Goal: Transaction & Acquisition: Register for event/course

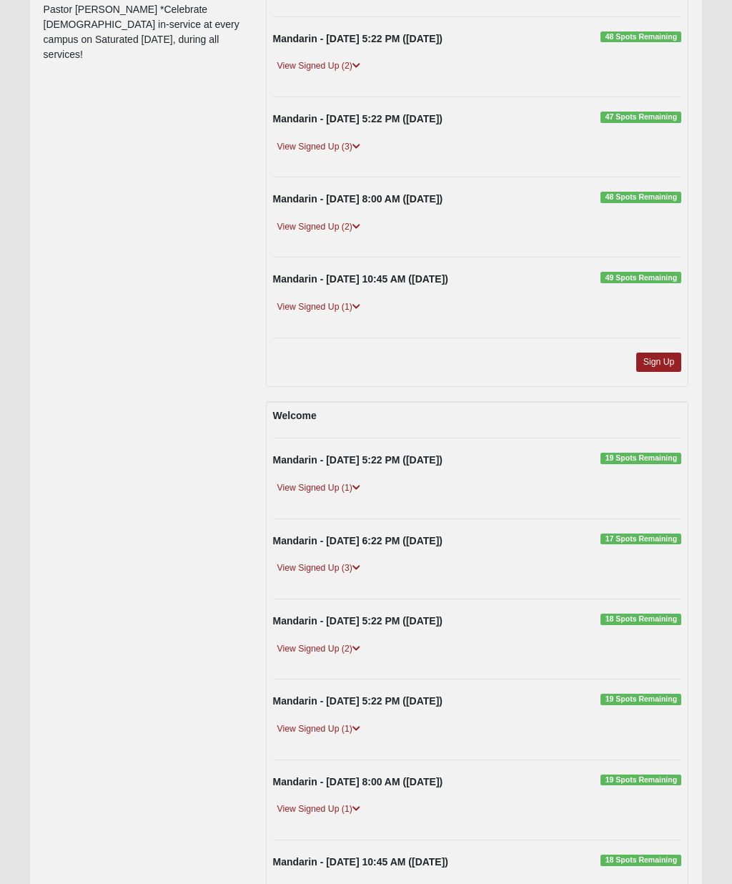
scroll to position [365, 0]
click at [649, 455] on span "19 Spots Remaining" at bounding box center [640, 457] width 81 height 11
click at [646, 459] on span "19 Spots Remaining" at bounding box center [640, 457] width 81 height 11
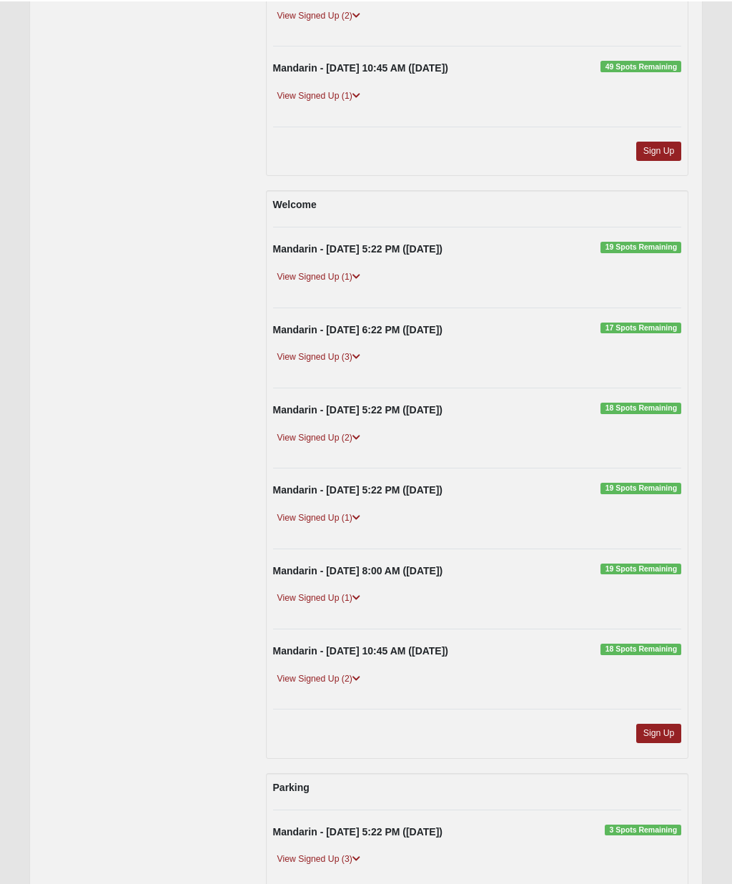
scroll to position [575, 0]
click at [658, 728] on link "Sign Up" at bounding box center [659, 732] width 46 height 19
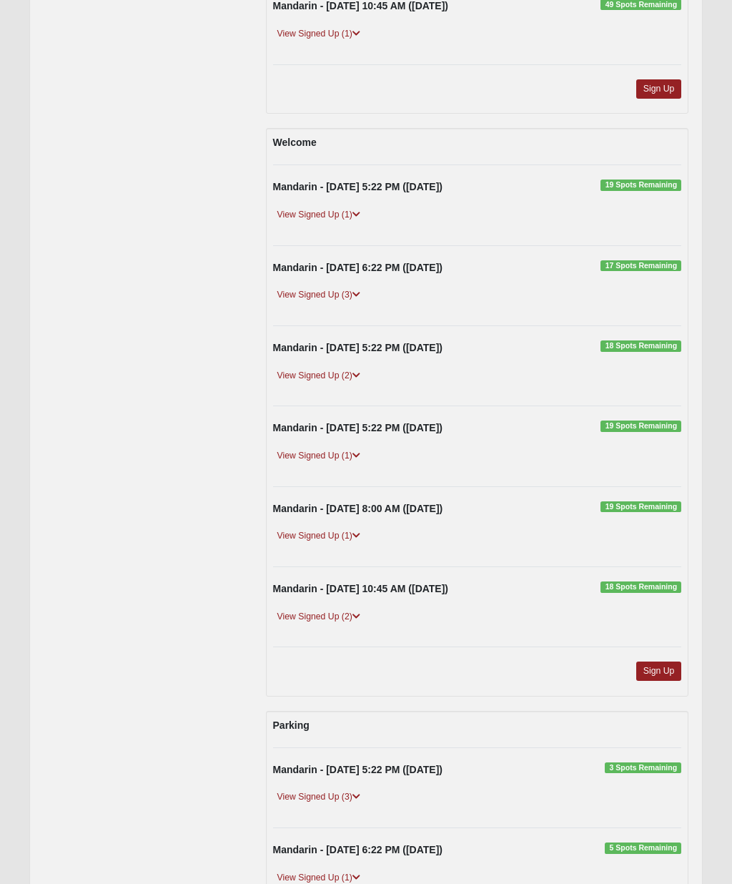
click at [320, 209] on link "View Signed Up (1)" at bounding box center [318, 214] width 91 height 15
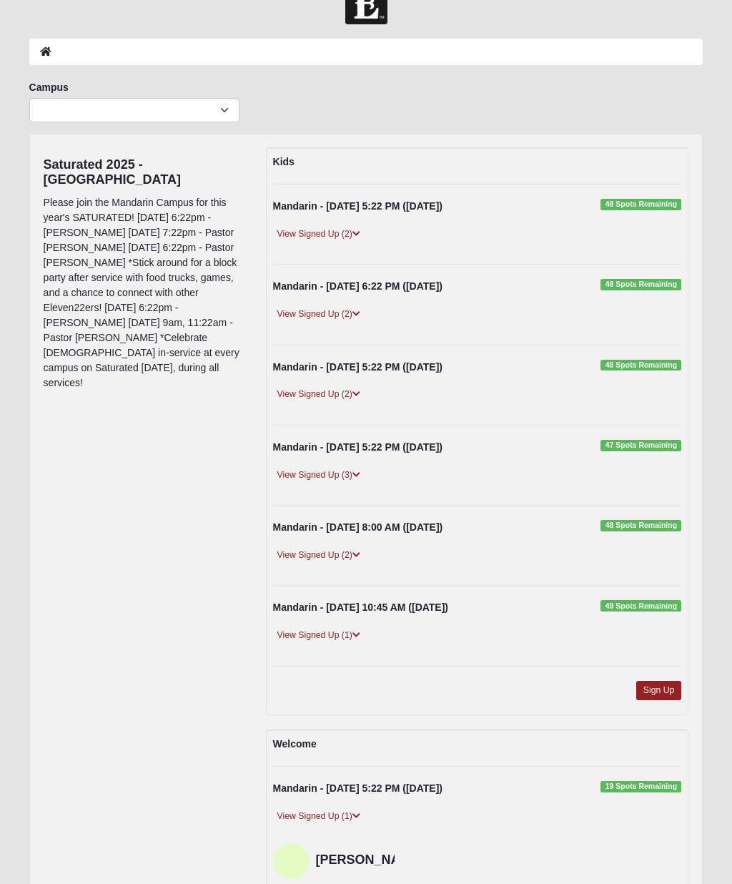
scroll to position [37, 0]
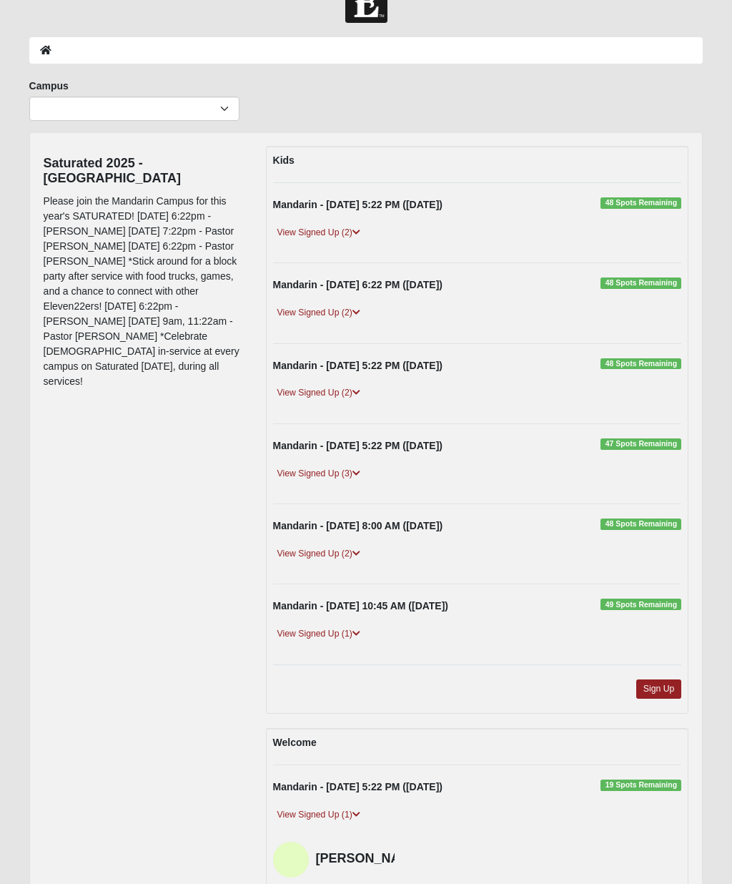
click at [341, 224] on div "Mandarin - 9/10/2025 5:22 PM (9/10/2025) 48 Spots Remaining View Signed Up (2) …" at bounding box center [477, 222] width 430 height 51
click at [326, 225] on link "View Signed Up (2)" at bounding box center [318, 232] width 91 height 15
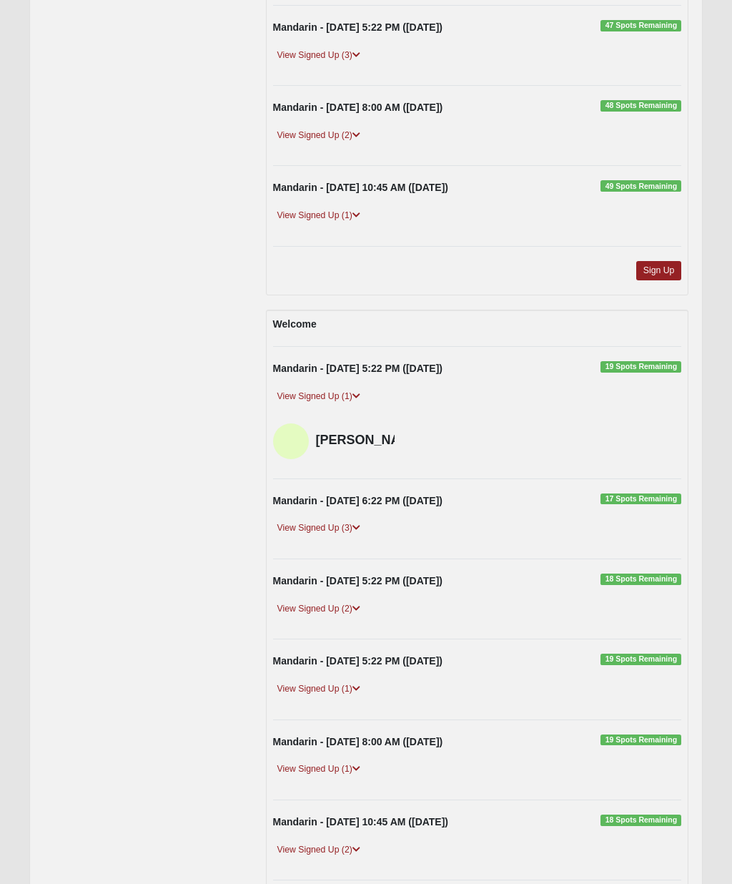
scroll to position [512, 0]
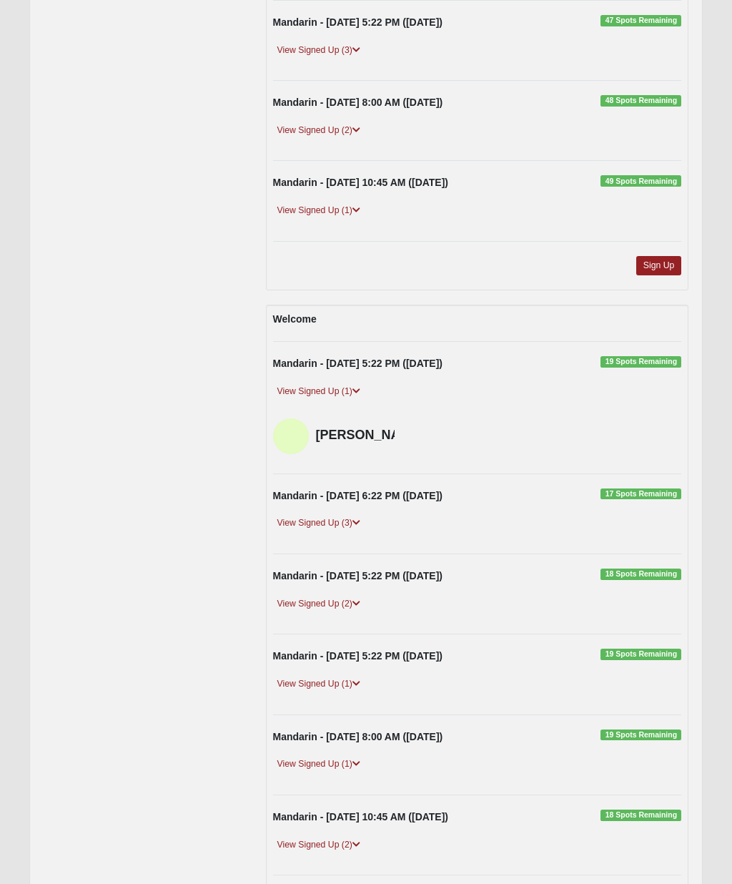
click at [337, 528] on link "View Signed Up (3)" at bounding box center [318, 522] width 91 height 15
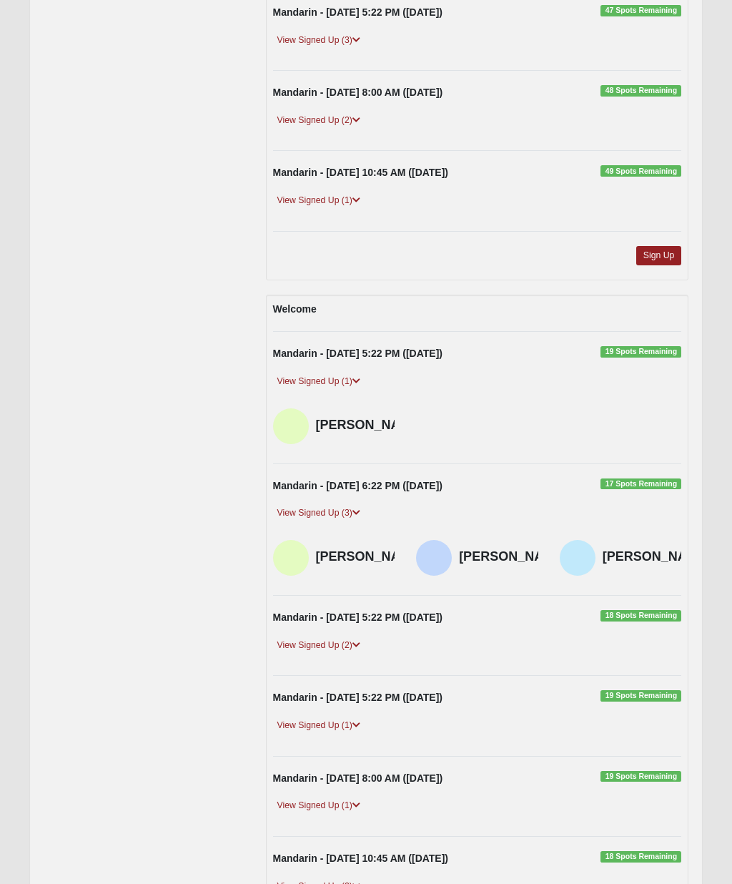
scroll to position [568, 0]
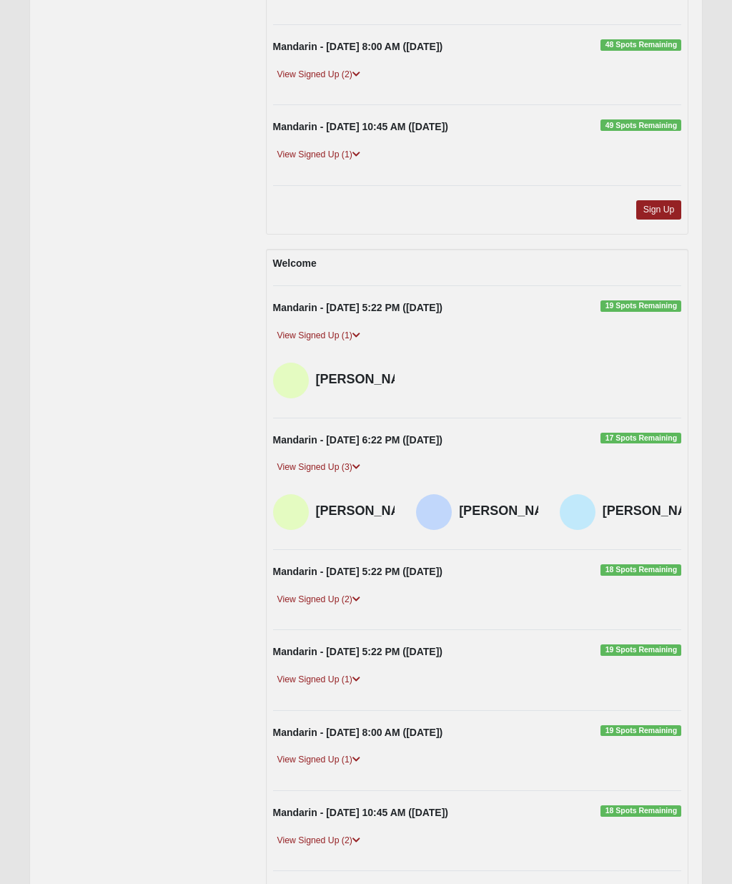
click at [340, 607] on link "View Signed Up (2)" at bounding box center [318, 599] width 91 height 15
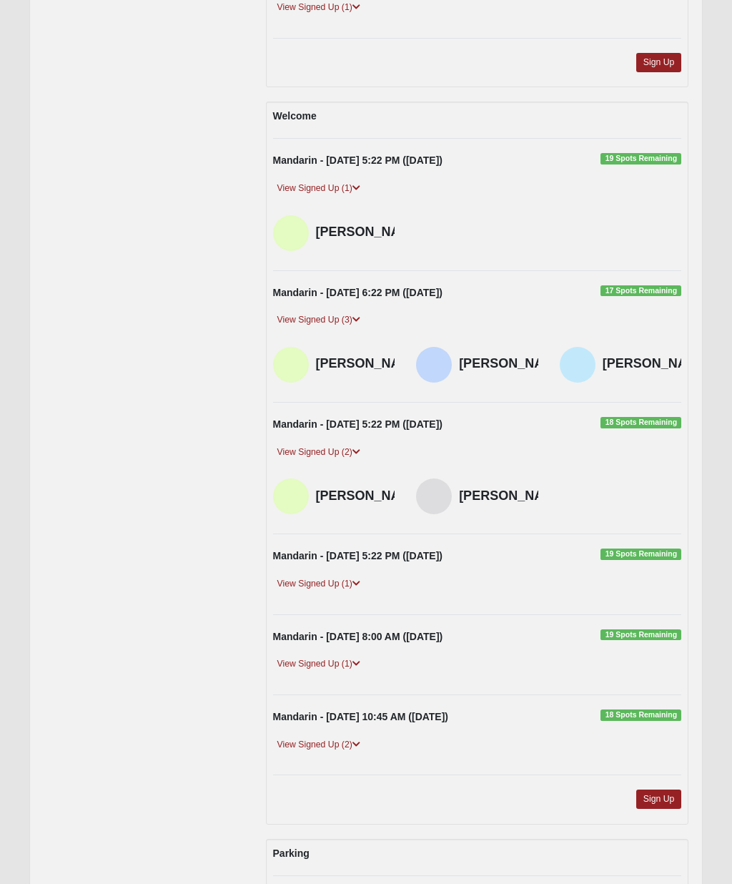
click at [327, 592] on link "View Signed Up (1)" at bounding box center [318, 584] width 91 height 15
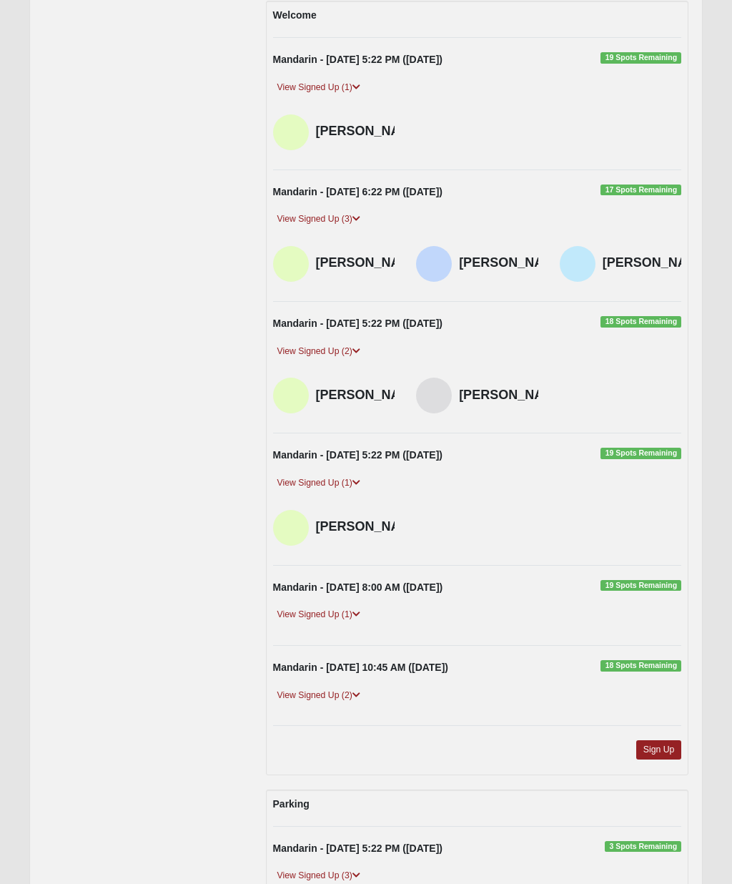
click at [349, 623] on link "View Signed Up (1)" at bounding box center [318, 615] width 91 height 15
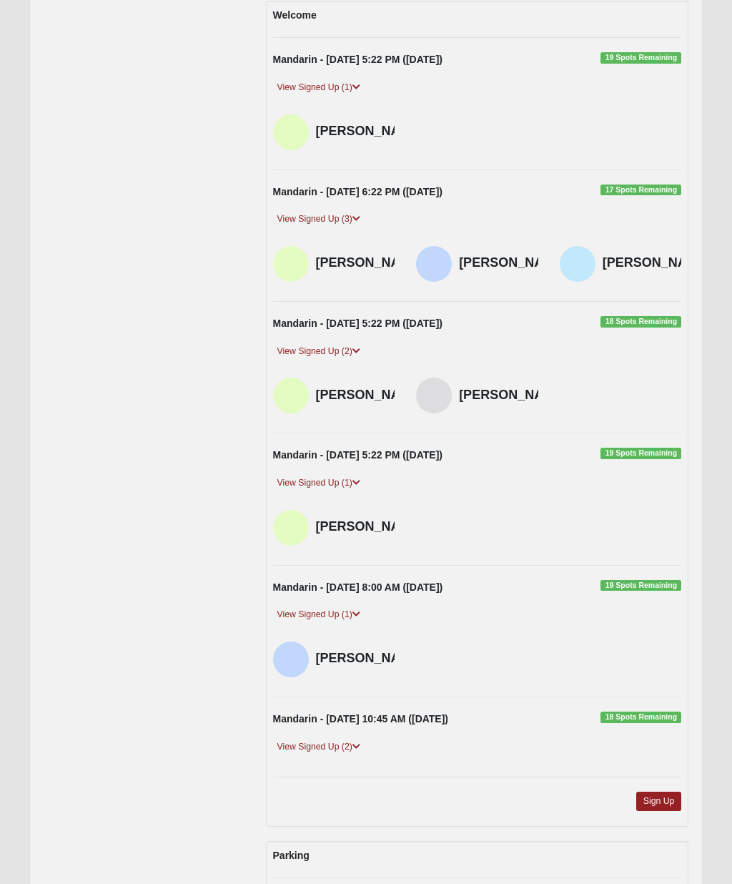
click at [666, 811] on link "Sign Up" at bounding box center [659, 800] width 46 height 19
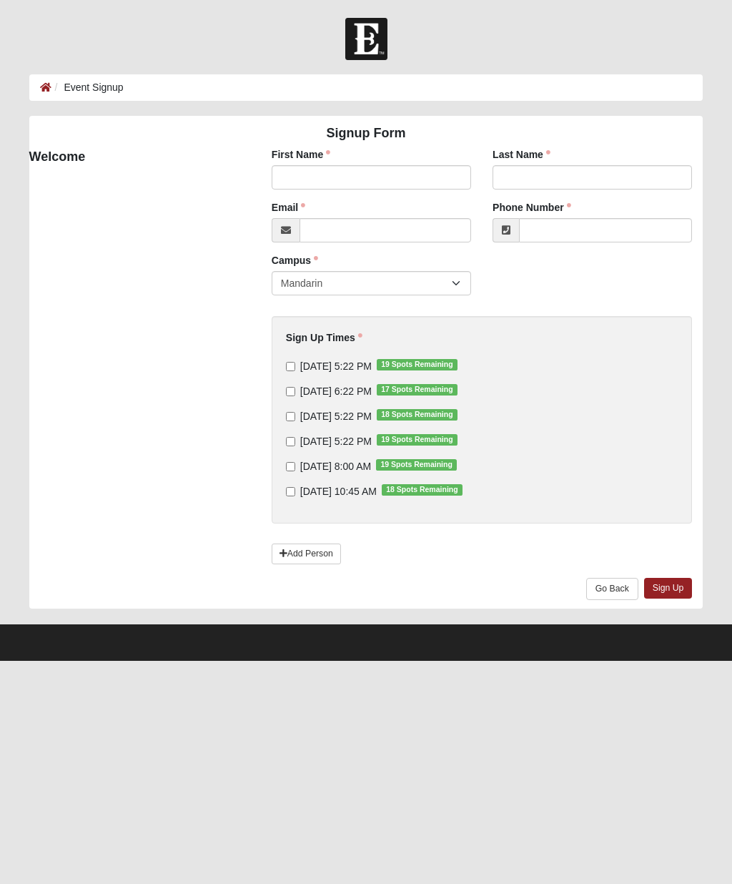
click at [288, 371] on input "9/10/2025 5:22 PM 19 Spots Remaining" at bounding box center [290, 366] width 9 height 9
checkbox input "true"
click at [293, 395] on input "9/11/2025 6:22 PM 17 Spots Remaining" at bounding box center [290, 391] width 9 height 9
checkbox input "true"
click at [294, 418] on input "9/12/2025 5:22 PM 18 Spots Remaining" at bounding box center [290, 416] width 9 height 9
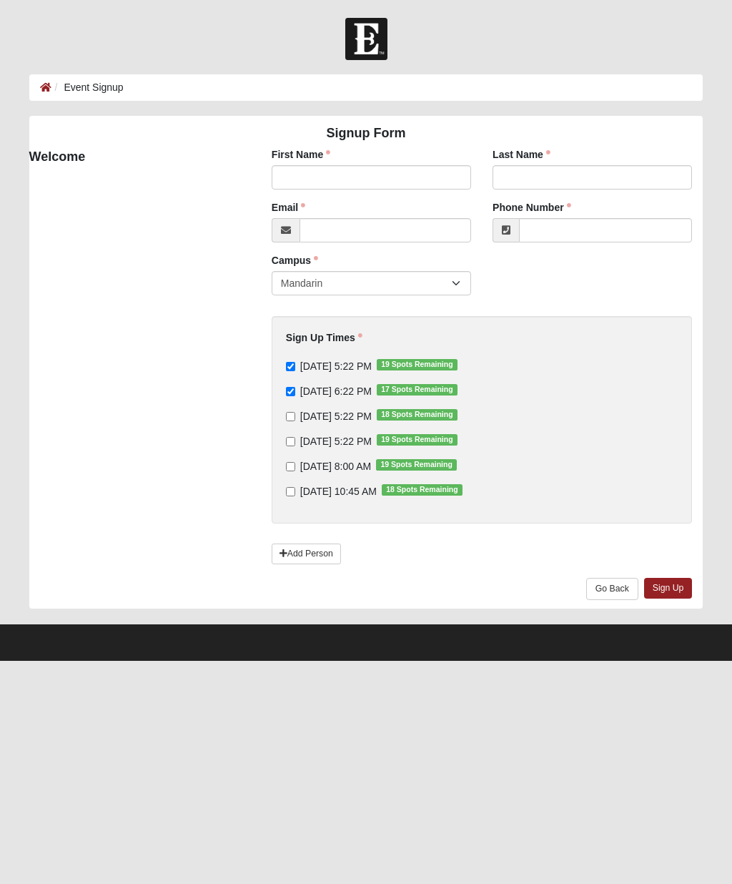
checkbox input "true"
click at [294, 441] on input "9/13/2025 5:22 PM 19 Spots Remaining" at bounding box center [290, 441] width 9 height 9
checkbox input "true"
click at [295, 468] on input "9/14/2025 8:00 AM 19 Spots Remaining" at bounding box center [290, 466] width 9 height 9
checkbox input "true"
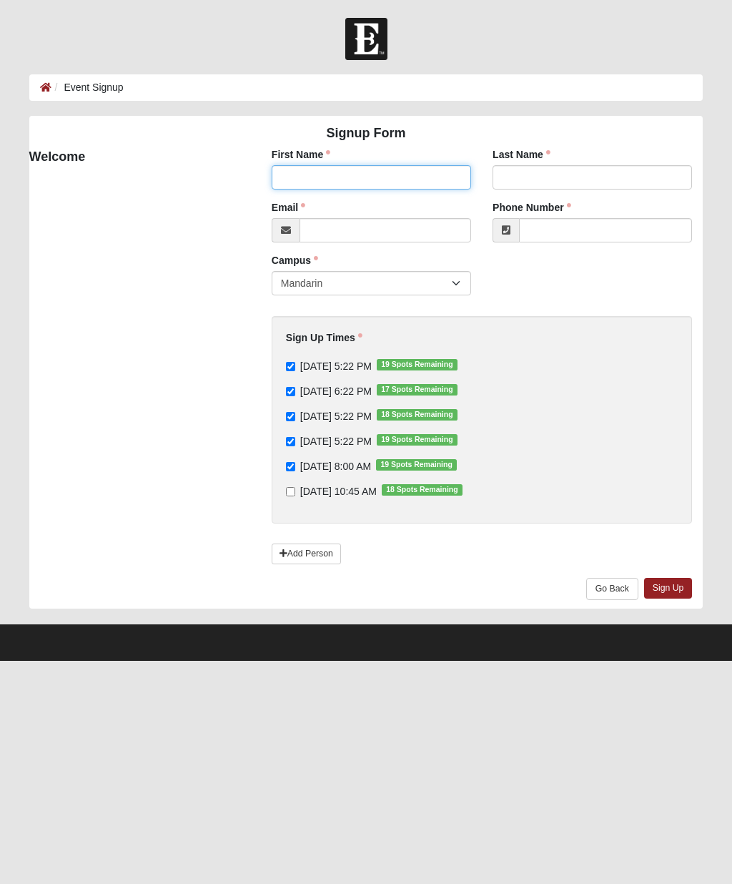
click at [371, 172] on input "First Name" at bounding box center [371, 177] width 199 height 24
type input "[PERSON_NAME]"
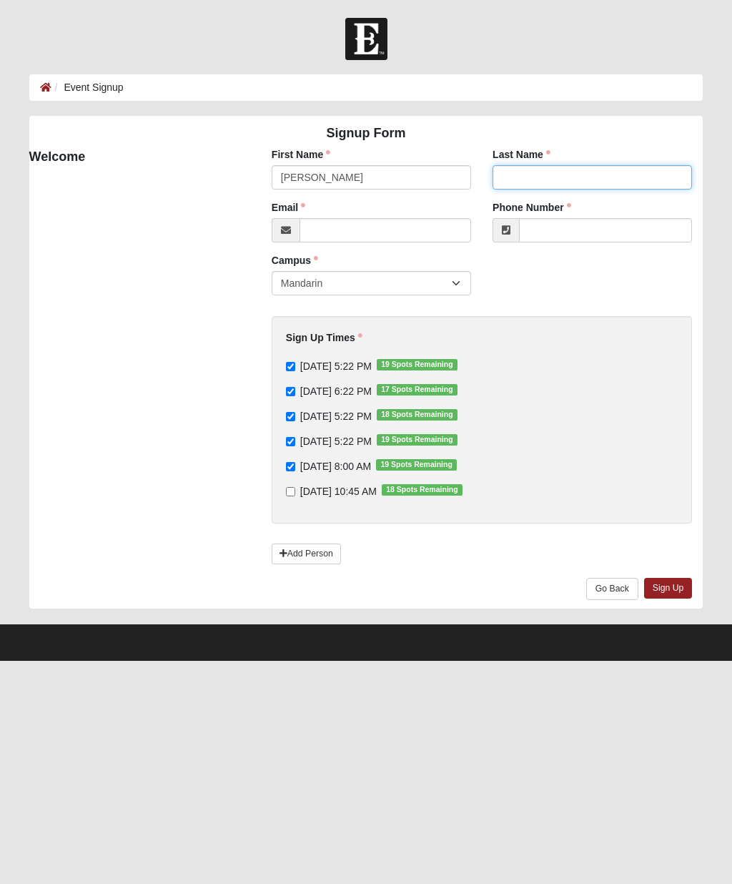
click at [567, 175] on input "Last Name" at bounding box center [592, 177] width 199 height 24
type input "[PERSON_NAME]"
click at [343, 660] on html "Log In Event Signup Event Signup Error Signup Form Larry" at bounding box center [366, 330] width 732 height 660
click at [385, 230] on input "Email" at bounding box center [386, 230] width 172 height 24
type input "[EMAIL_ADDRESS][DOMAIN_NAME]"
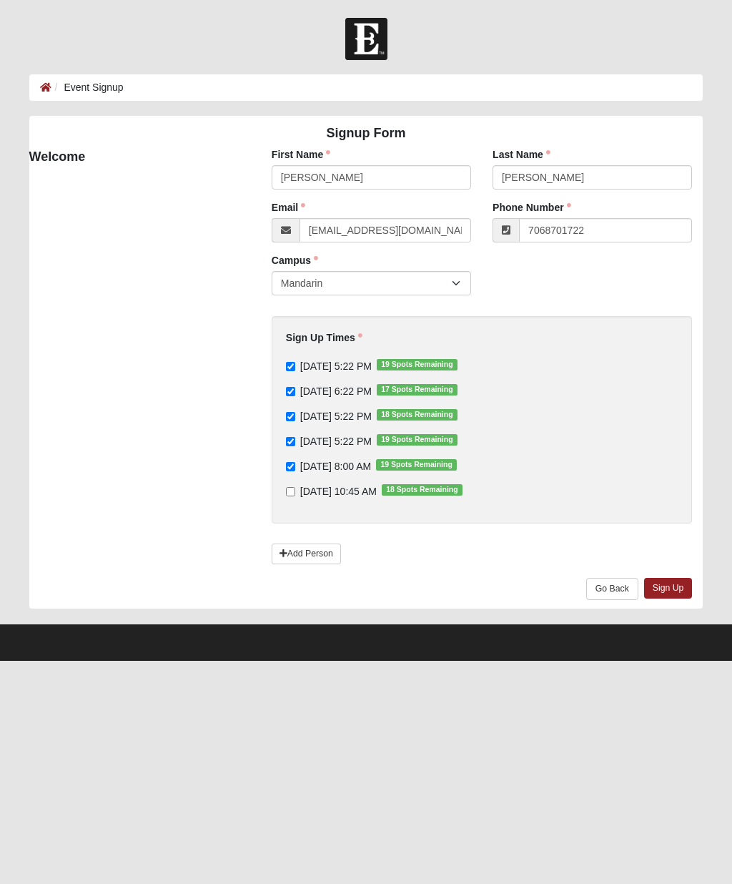
type input "[PHONE_NUMBER]"
click at [675, 585] on link "Sign Up" at bounding box center [668, 588] width 49 height 21
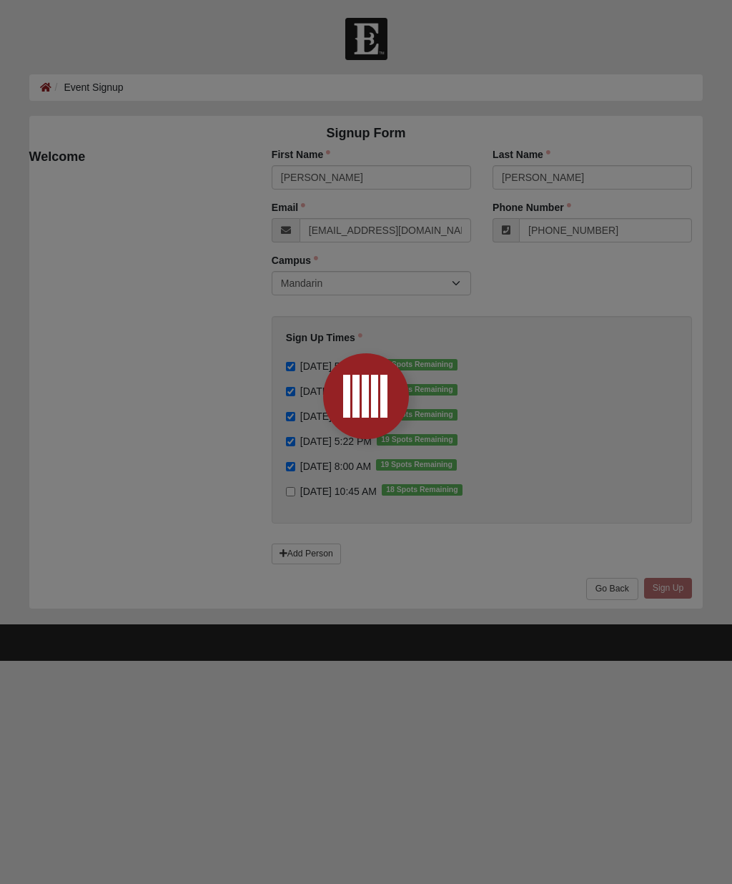
click at [679, 588] on div at bounding box center [366, 442] width 732 height 884
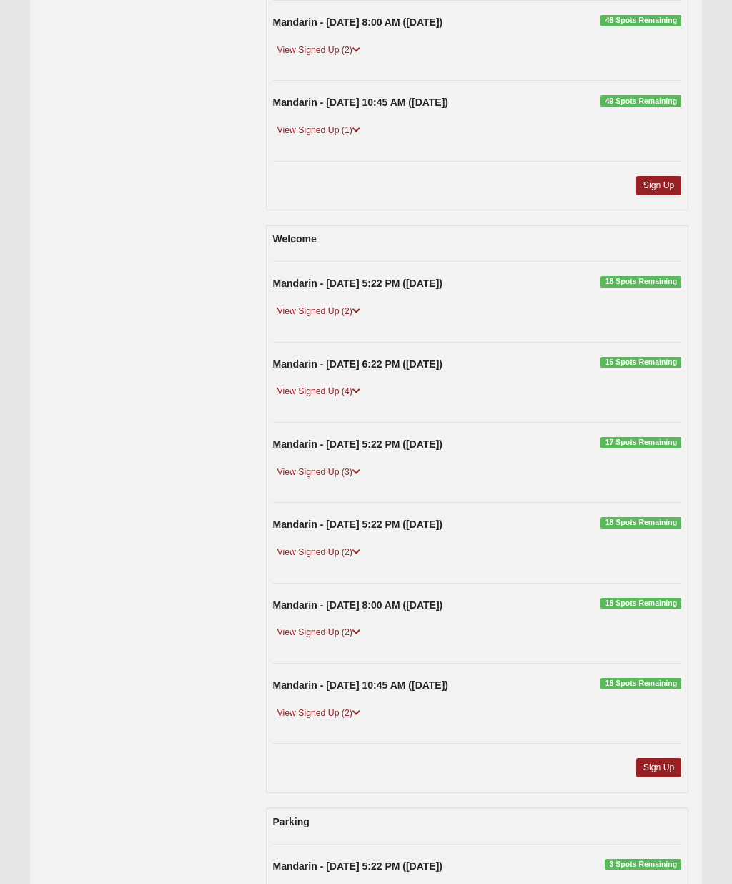
scroll to position [540, 0]
click at [663, 762] on link "Sign Up" at bounding box center [659, 767] width 46 height 19
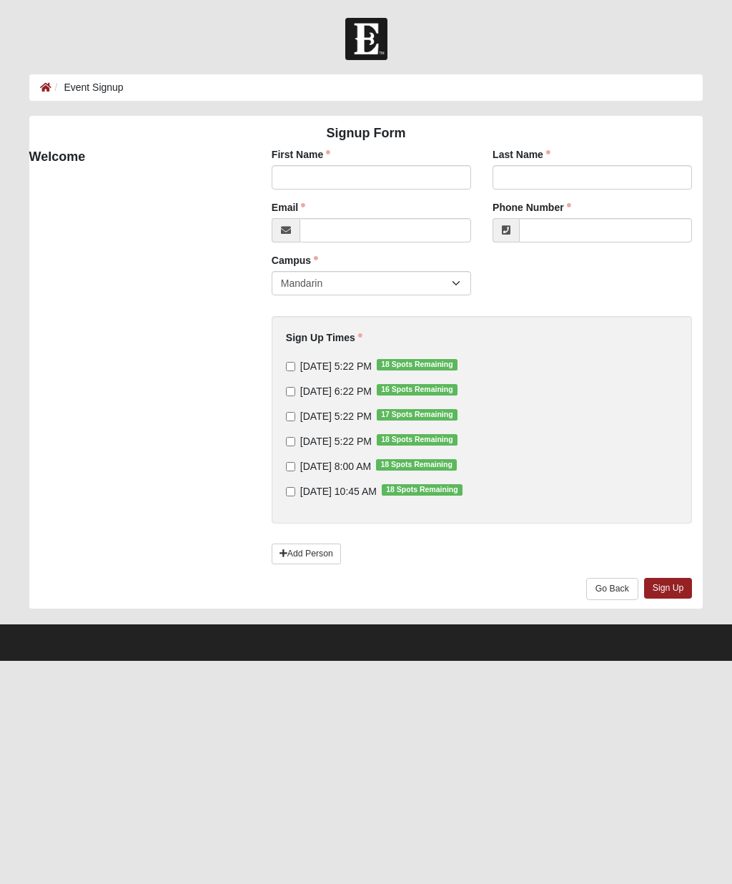
click at [290, 370] on input "9/10/2025 5:22 PM 18 Spots Remaining" at bounding box center [290, 366] width 9 height 9
checkbox input "true"
click at [293, 395] on input "9/11/2025 6:22 PM 16 Spots Remaining" at bounding box center [290, 391] width 9 height 9
checkbox input "true"
click at [293, 419] on input "9/12/2025 5:22 PM 17 Spots Remaining" at bounding box center [290, 416] width 9 height 9
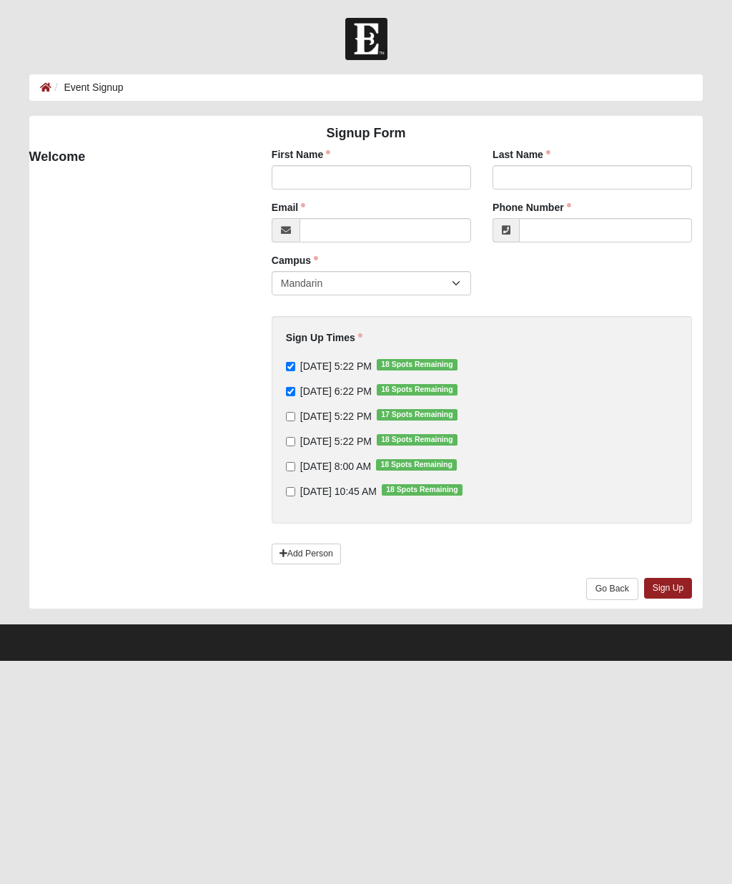
checkbox input "true"
click at [291, 443] on input "9/13/2025 5:22 PM 18 Spots Remaining" at bounding box center [290, 441] width 9 height 9
checkbox input "true"
click at [295, 467] on input "9/14/2025 8:00 AM 18 Spots Remaining" at bounding box center [290, 466] width 9 height 9
checkbox input "true"
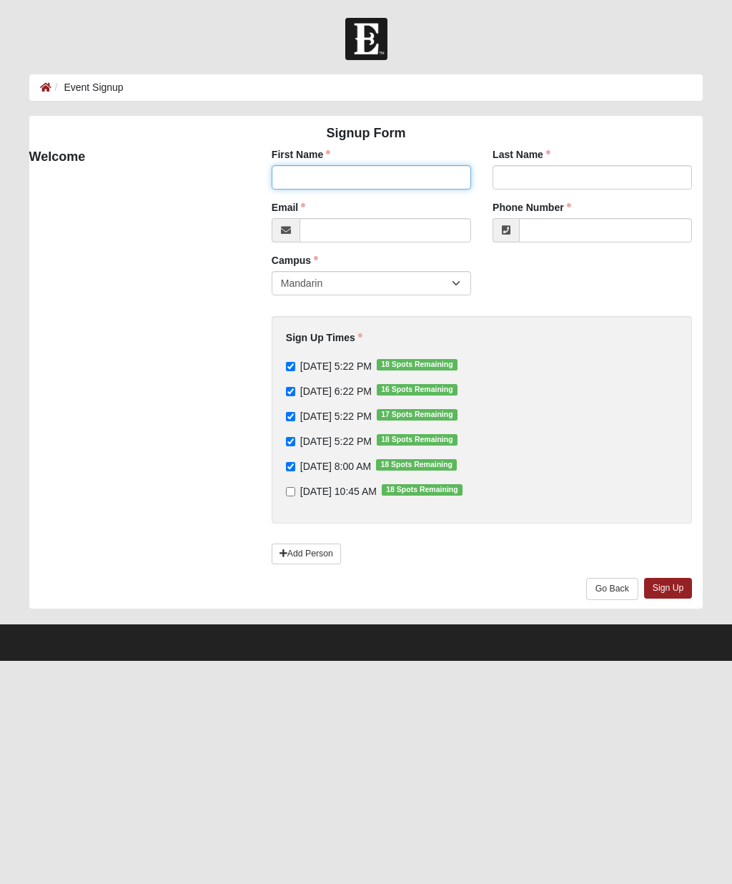
click at [370, 173] on input "First Name" at bounding box center [371, 177] width 199 height 24
type input "[PERSON_NAME]"
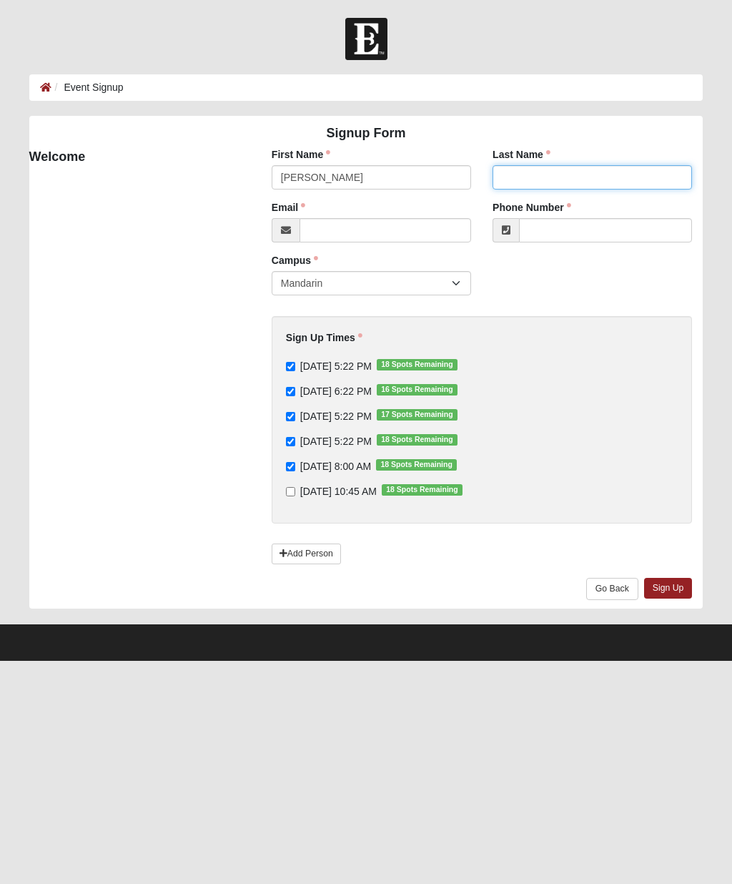
click at [560, 179] on input "Last Name" at bounding box center [592, 177] width 199 height 24
type input "[PERSON_NAME]"
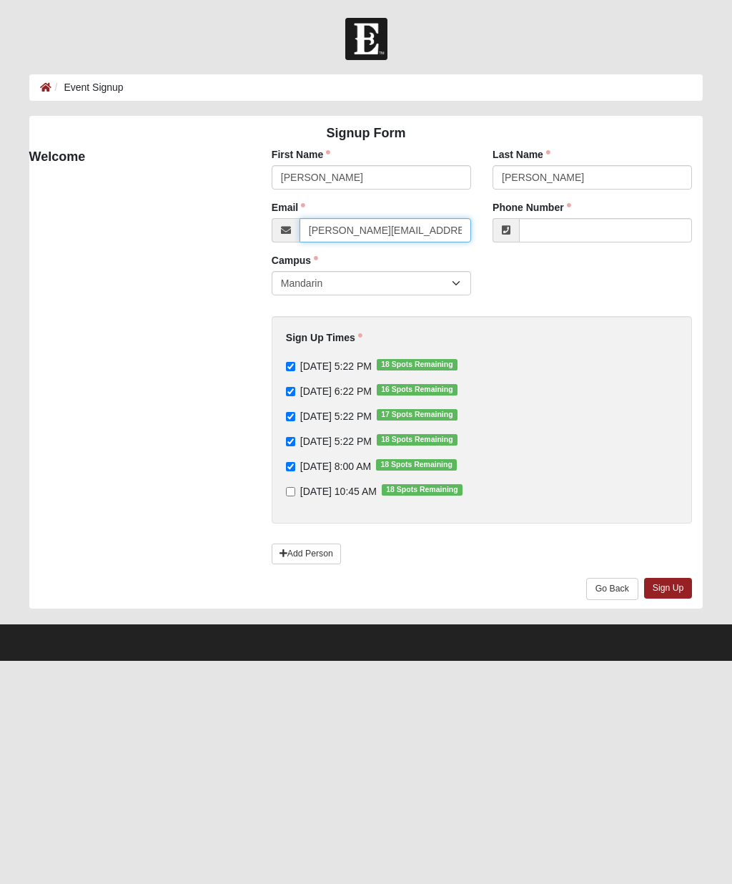
type input "[PERSON_NAME][EMAIL_ADDRESS][PERSON_NAME][DOMAIN_NAME]"
click at [585, 234] on input "Phone Number" at bounding box center [605, 230] width 173 height 24
click at [671, 583] on link "Sign Up" at bounding box center [668, 588] width 49 height 21
type input "[PHONE_NUMBER]"
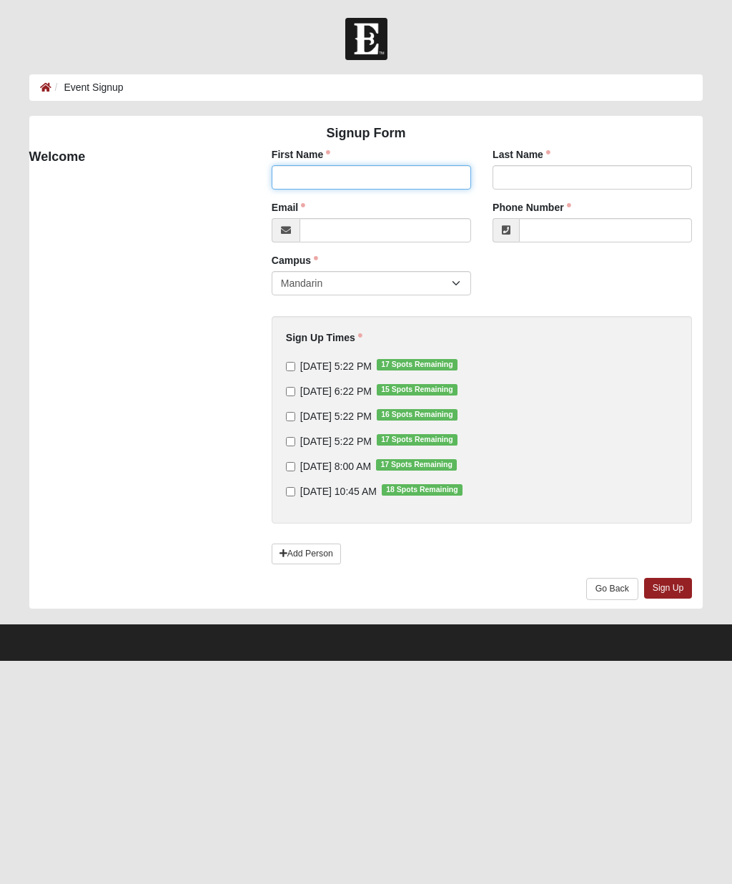
click at [373, 174] on input "First Name" at bounding box center [371, 177] width 199 height 24
type input "[PERSON_NAME]"
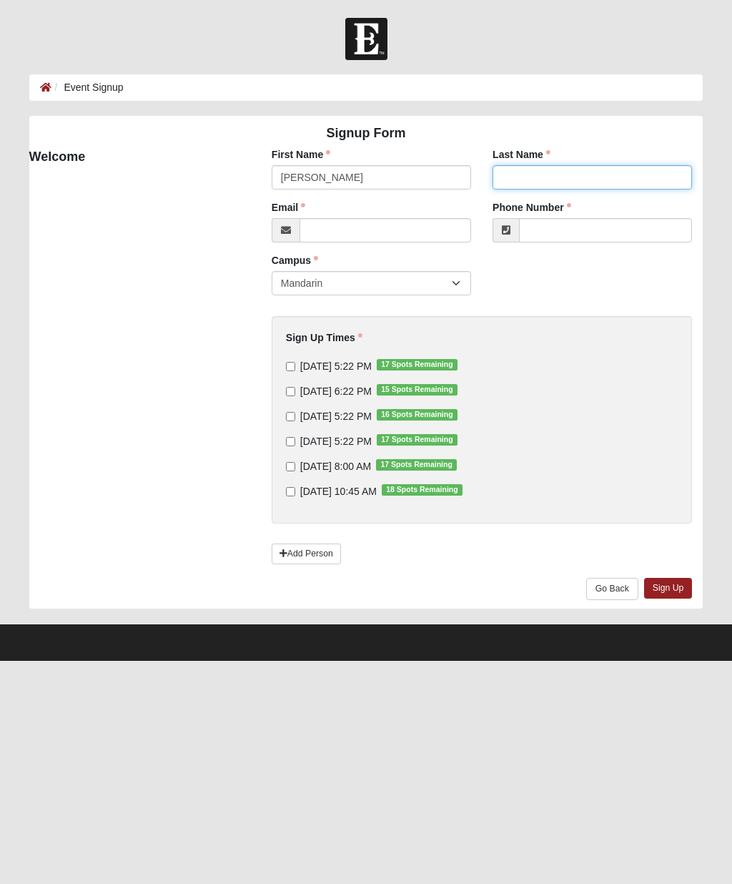
click at [551, 176] on input "Last Name" at bounding box center [592, 177] width 199 height 24
type input "[PERSON_NAME]"
click at [390, 230] on input "Email" at bounding box center [386, 230] width 172 height 24
type input "[EMAIL_ADDRESS][DOMAIN_NAME]"
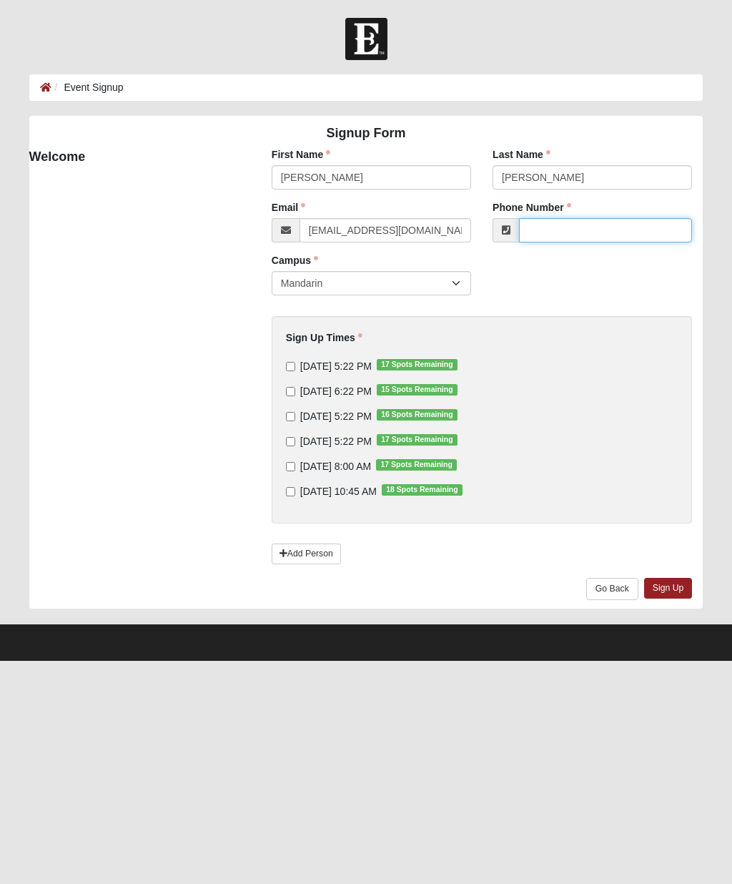
click at [585, 231] on input "Phone Number" at bounding box center [605, 230] width 173 height 24
type input "[PHONE_NUMBER]"
click at [295, 366] on input "[DATE] 5:22 PM 17 Spots Remaining" at bounding box center [290, 366] width 9 height 9
checkbox input "true"
click at [295, 395] on input "[DATE] 6:22 PM 15 Spots Remaining" at bounding box center [290, 391] width 9 height 9
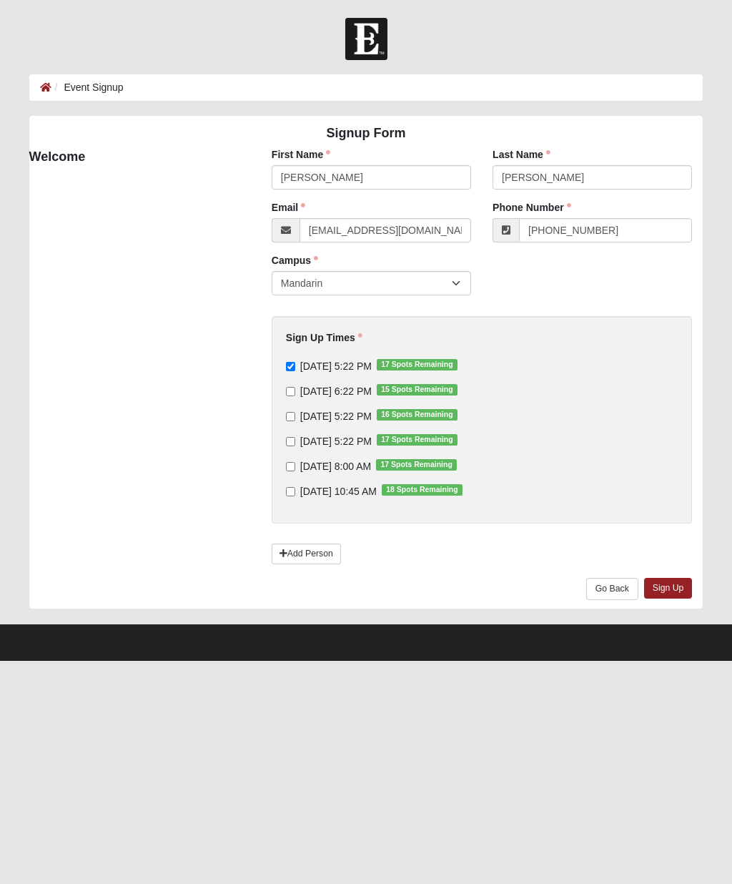
checkbox input "true"
click at [291, 421] on input "[DATE] 5:22 PM 16 Spots Remaining" at bounding box center [290, 416] width 9 height 9
checkbox input "true"
click at [293, 467] on input "[DATE] 8:00 AM 17 Spots Remaining" at bounding box center [290, 466] width 9 height 9
checkbox input "true"
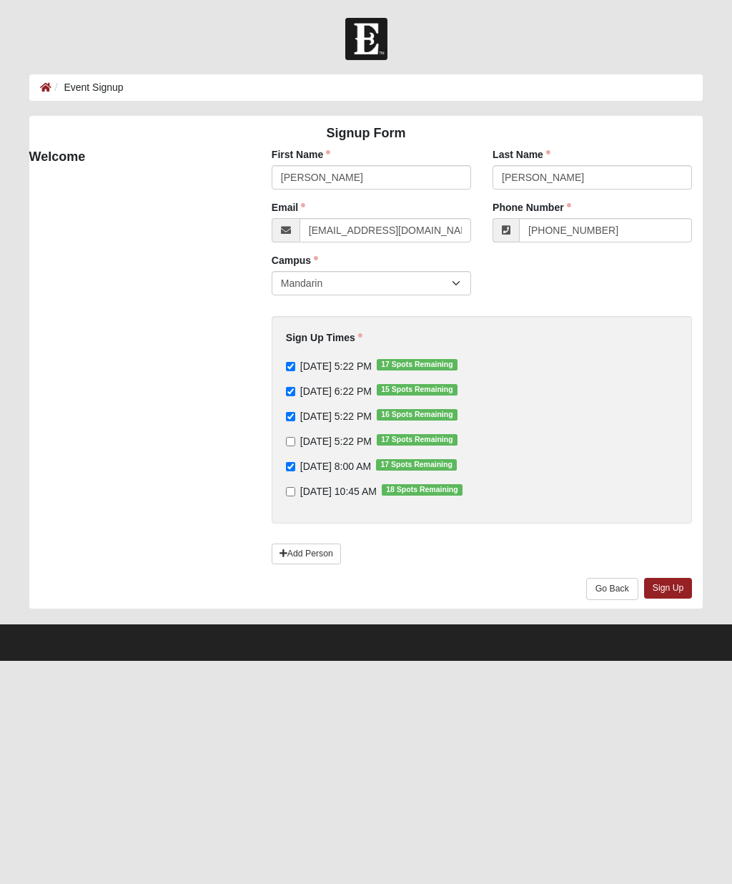
click at [295, 445] on input "9/13/2025 5:22 PM 17 Spots Remaining" at bounding box center [290, 441] width 9 height 9
checkbox input "true"
click at [307, 549] on link "Add Person" at bounding box center [306, 553] width 69 height 21
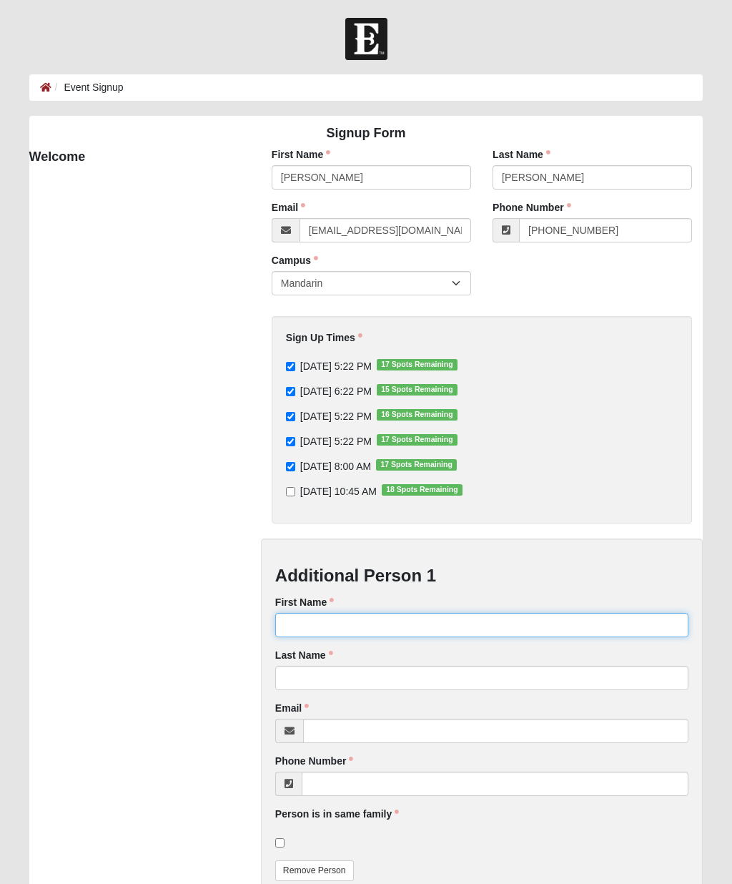
click at [440, 623] on input "First Name" at bounding box center [482, 625] width 414 height 24
type input "Dianna"
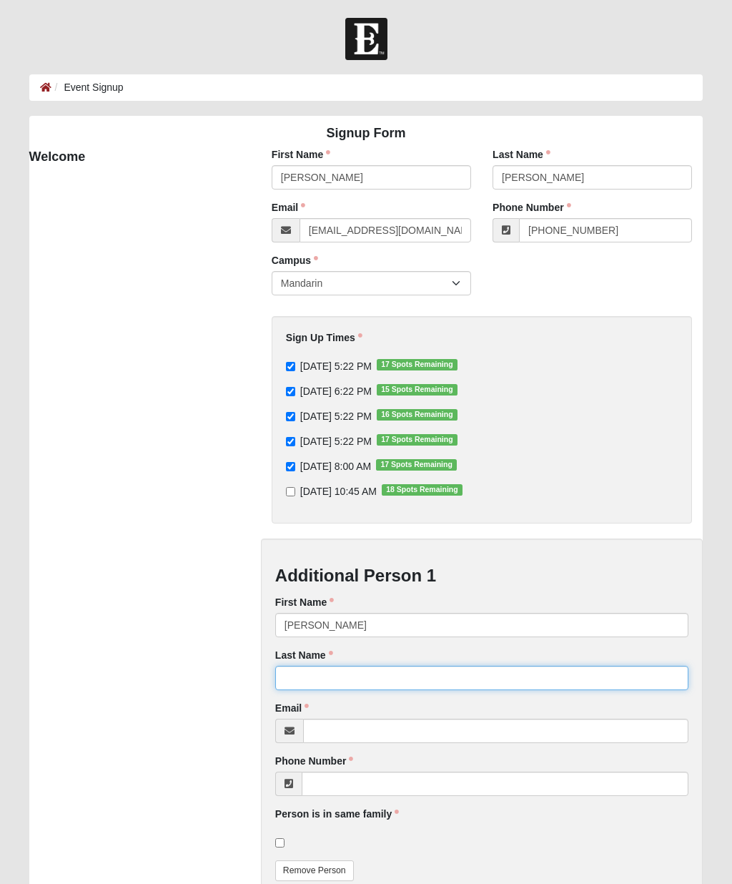
click at [430, 674] on input "Last Name" at bounding box center [482, 678] width 414 height 24
type input "Lokey"
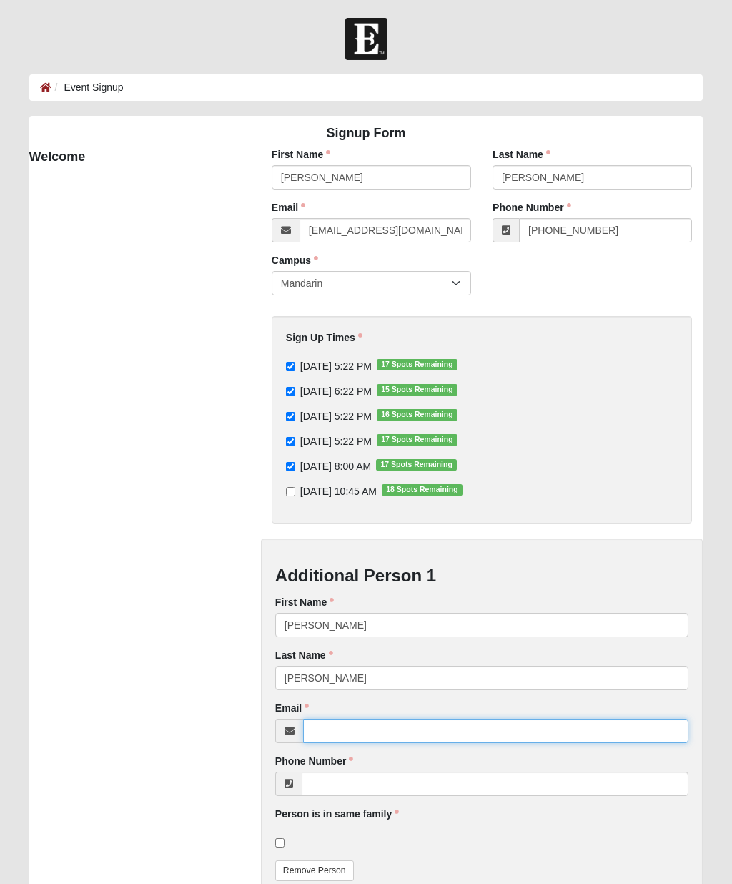
click at [407, 723] on input "Email" at bounding box center [496, 730] width 386 height 24
type input "dianna.lokey@gmail.com"
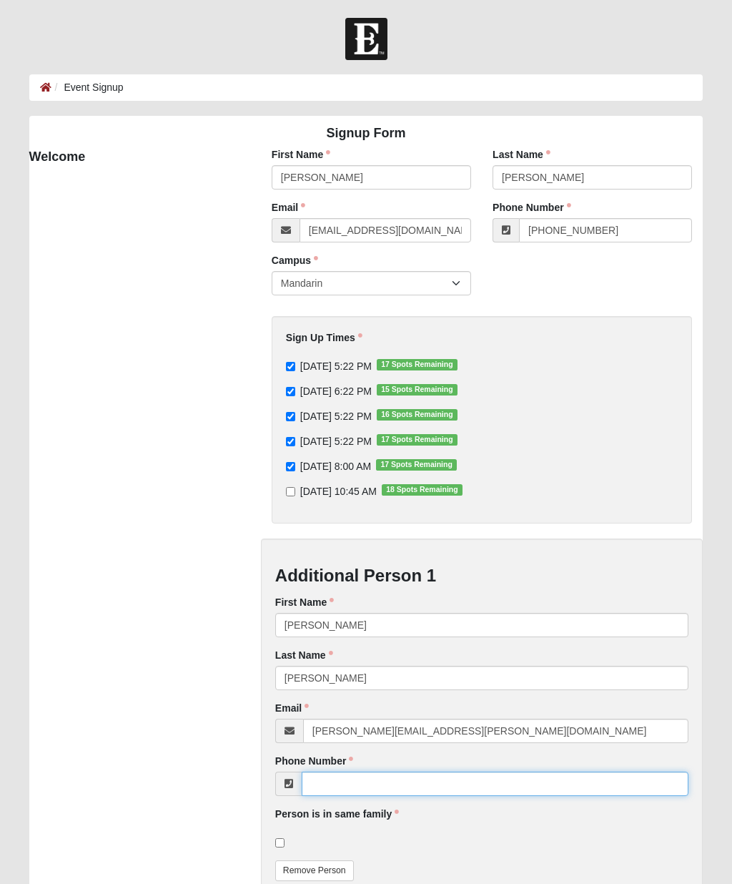
click at [437, 772] on input "Phone Number" at bounding box center [495, 783] width 387 height 24
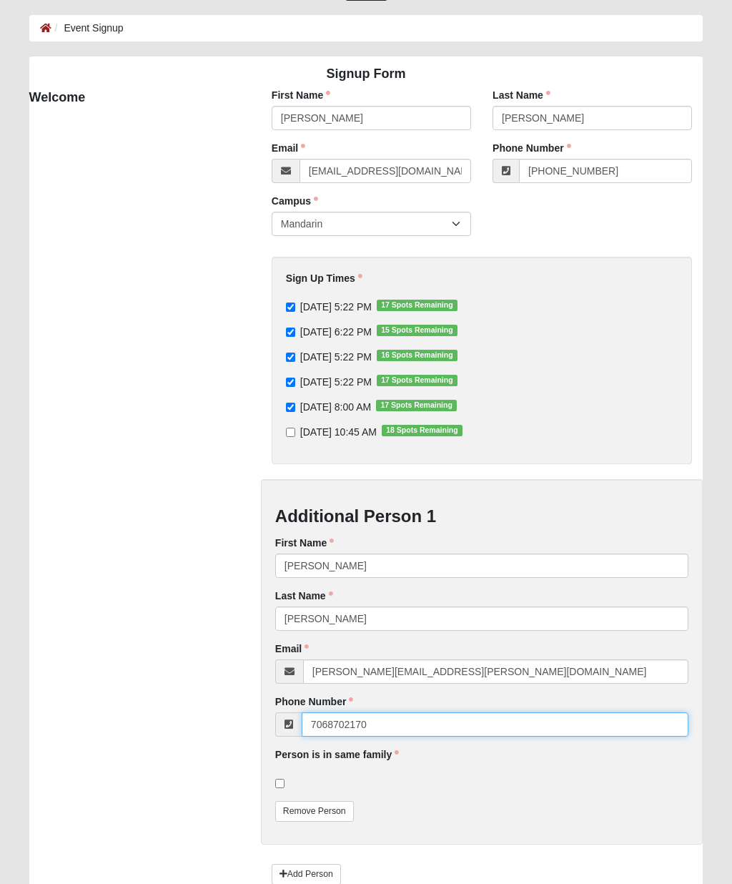
scroll to position [91, 0]
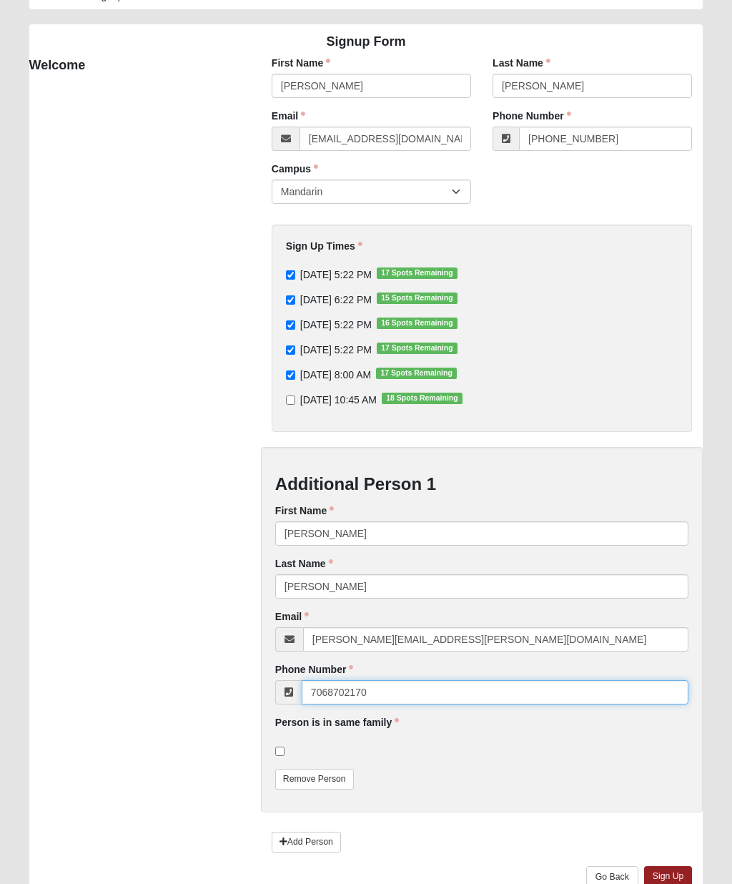
type input "7068702170"
click at [290, 745] on span at bounding box center [291, 750] width 3 height 11
click at [284, 746] on input "checkbox" at bounding box center [279, 750] width 9 height 9
checkbox input "true"
type input "(706) 870-2170"
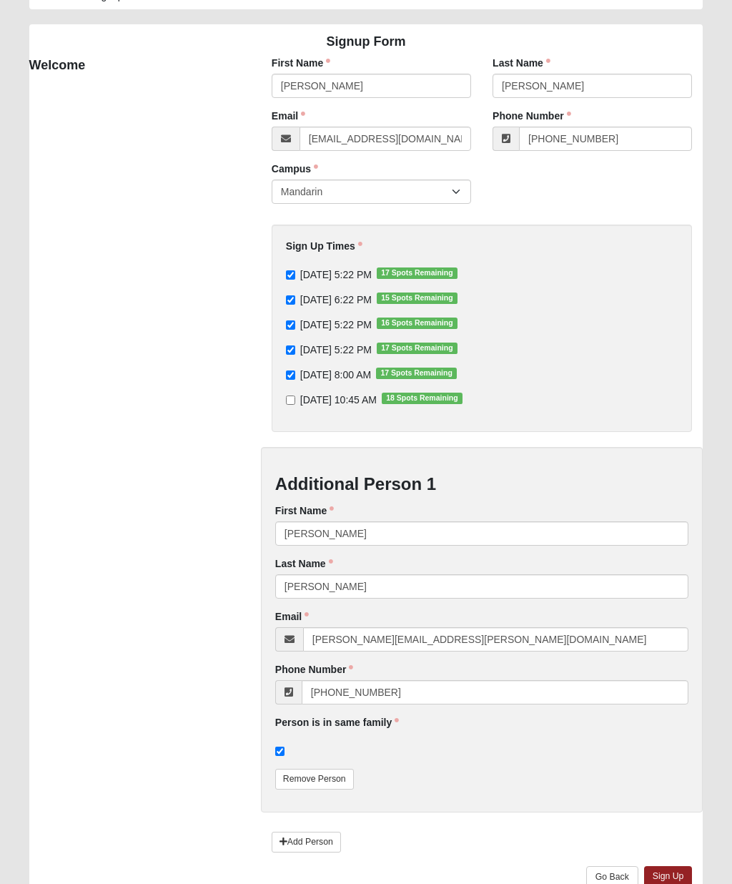
click at [284, 754] on input "checkbox" at bounding box center [279, 750] width 9 height 9
checkbox input "false"
click at [676, 878] on link "Sign Up" at bounding box center [668, 876] width 49 height 21
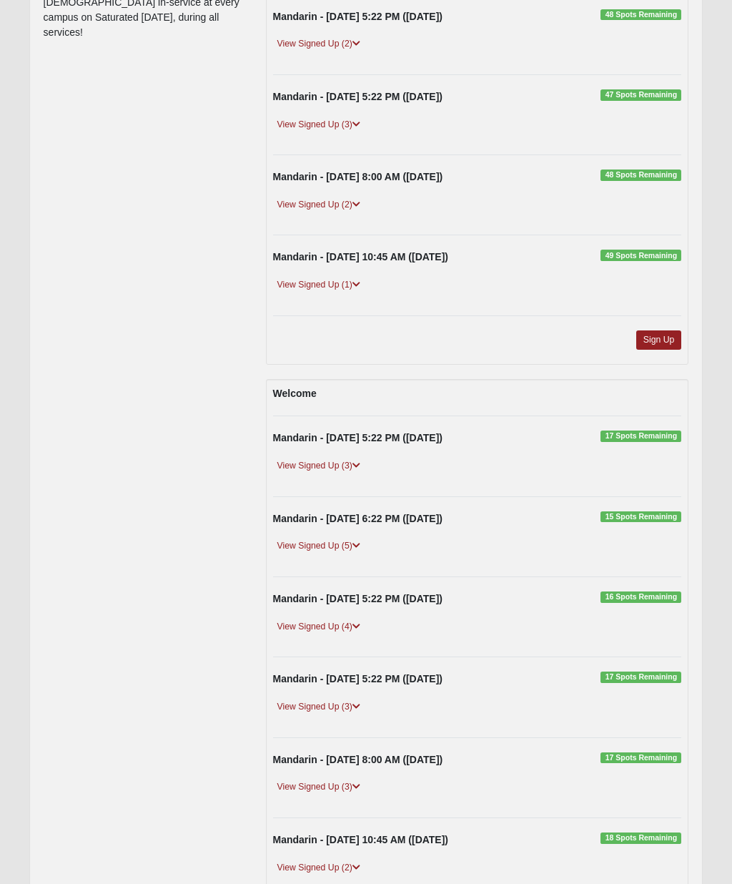
scroll to position [386, 0]
click at [343, 460] on link "View Signed Up (3)" at bounding box center [318, 465] width 91 height 15
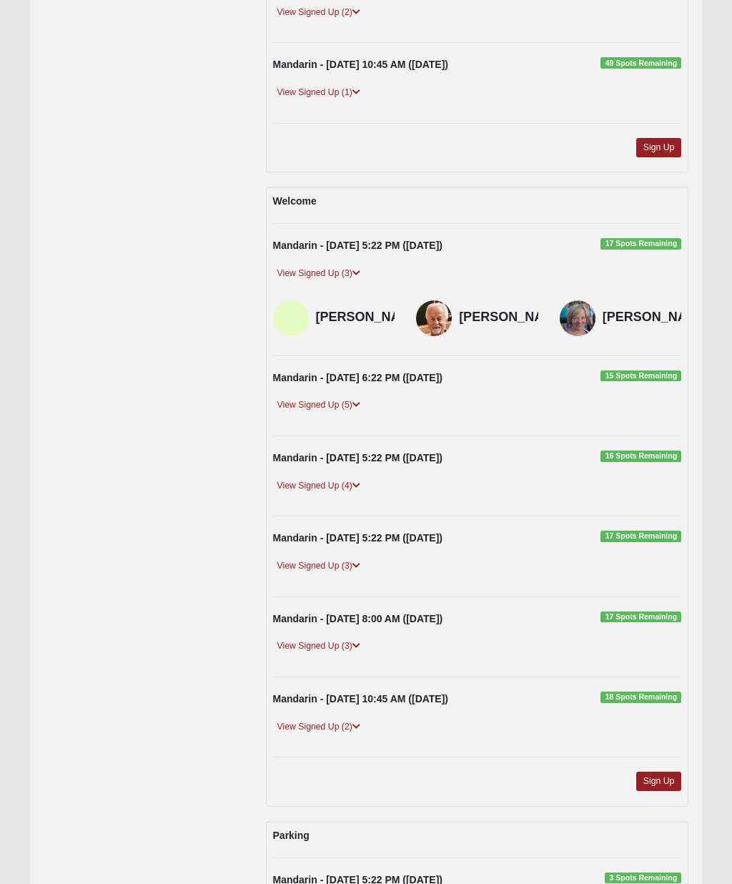
scroll to position [585, 0]
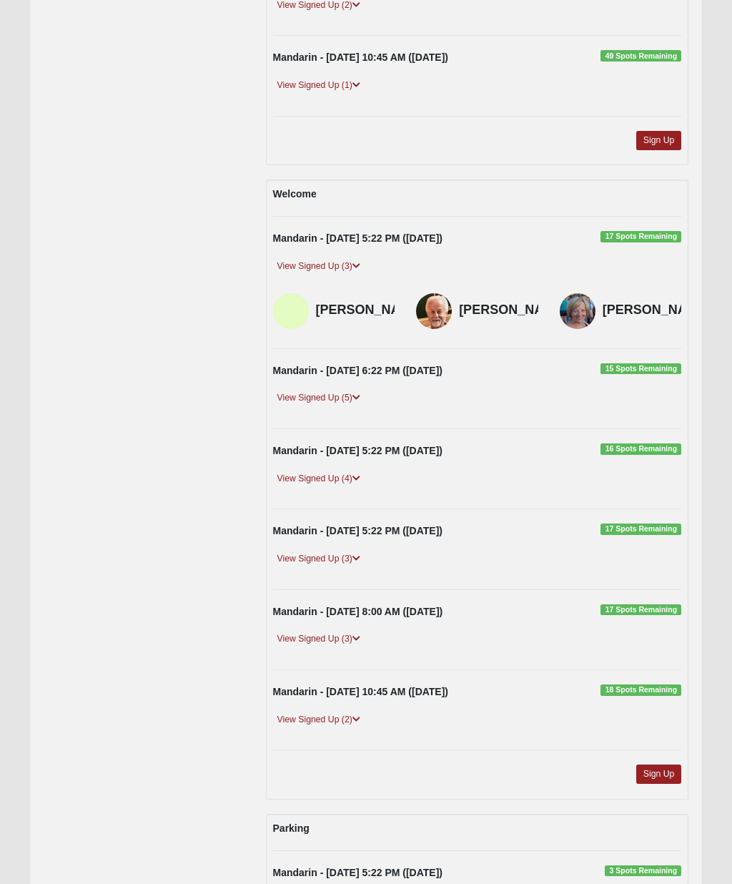
click at [349, 397] on link "View Signed Up (5)" at bounding box center [318, 397] width 91 height 15
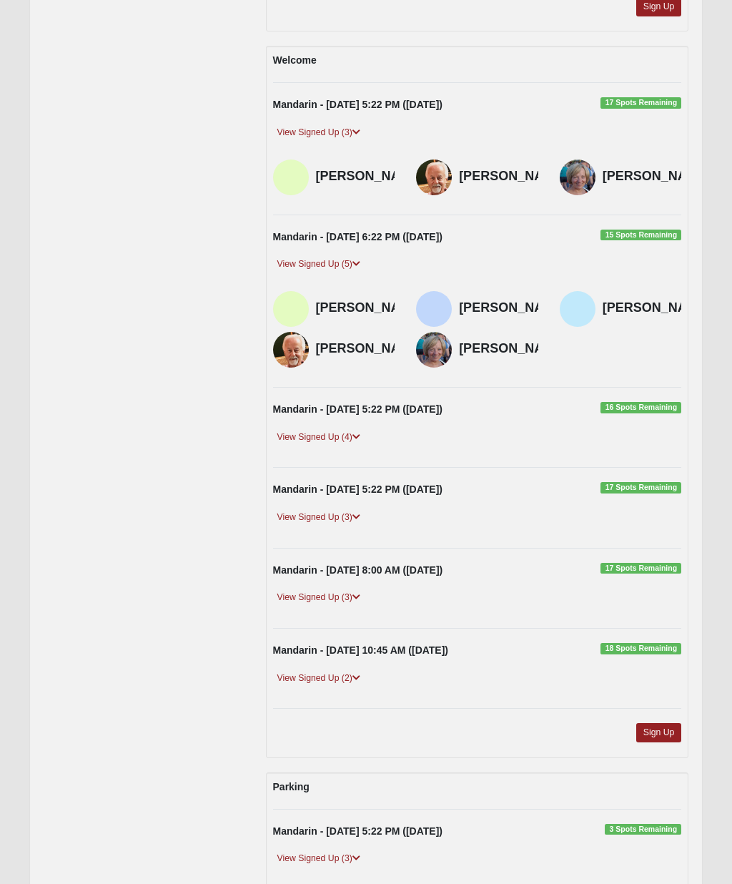
scroll to position [723, 0]
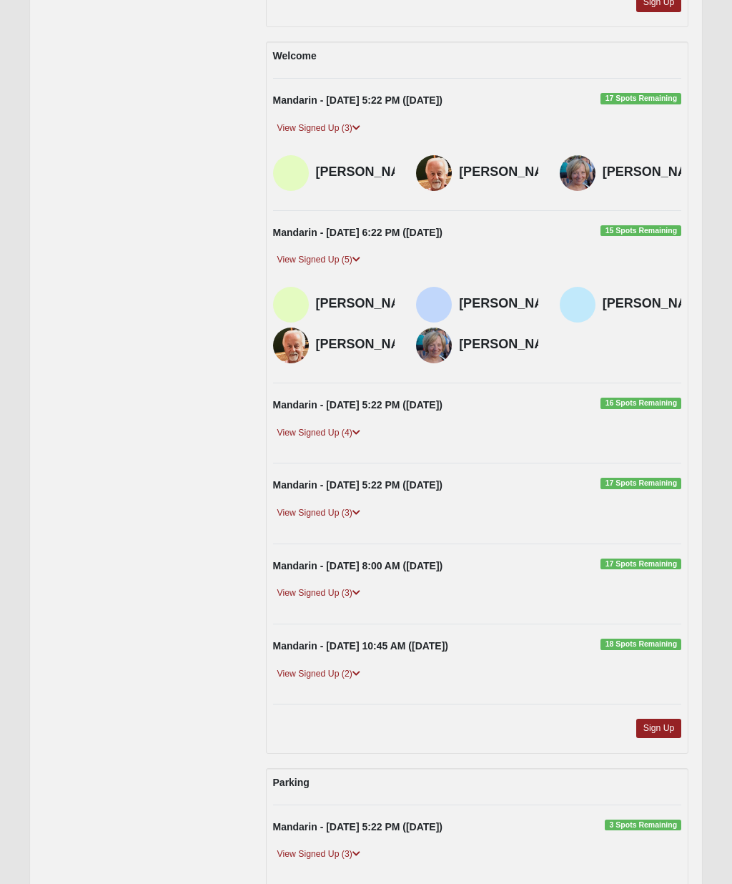
click at [340, 440] on link "View Signed Up (4)" at bounding box center [318, 432] width 91 height 15
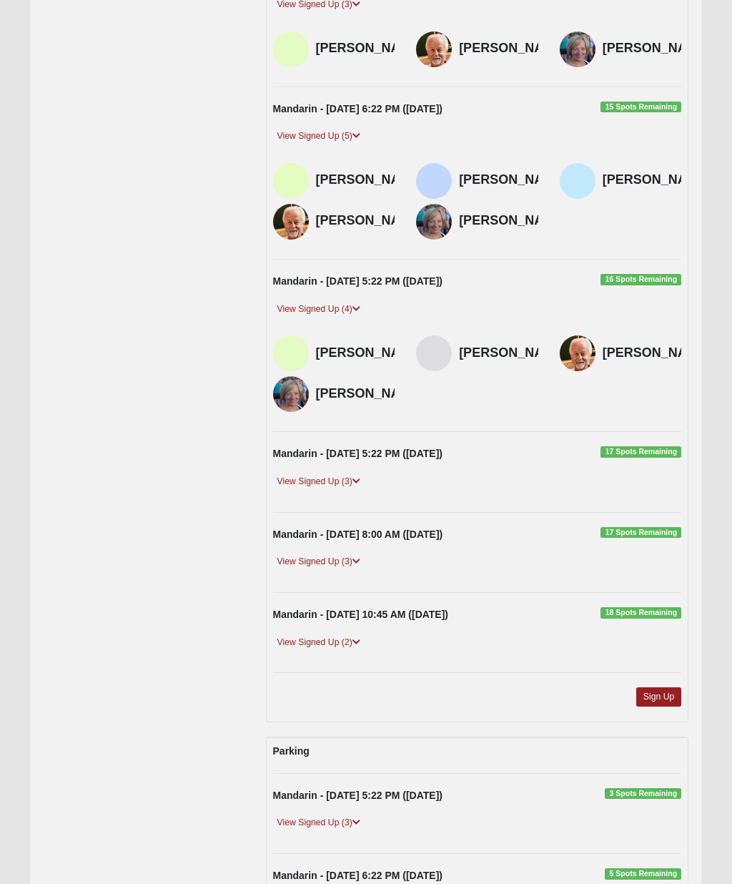
scroll to position [854, 0]
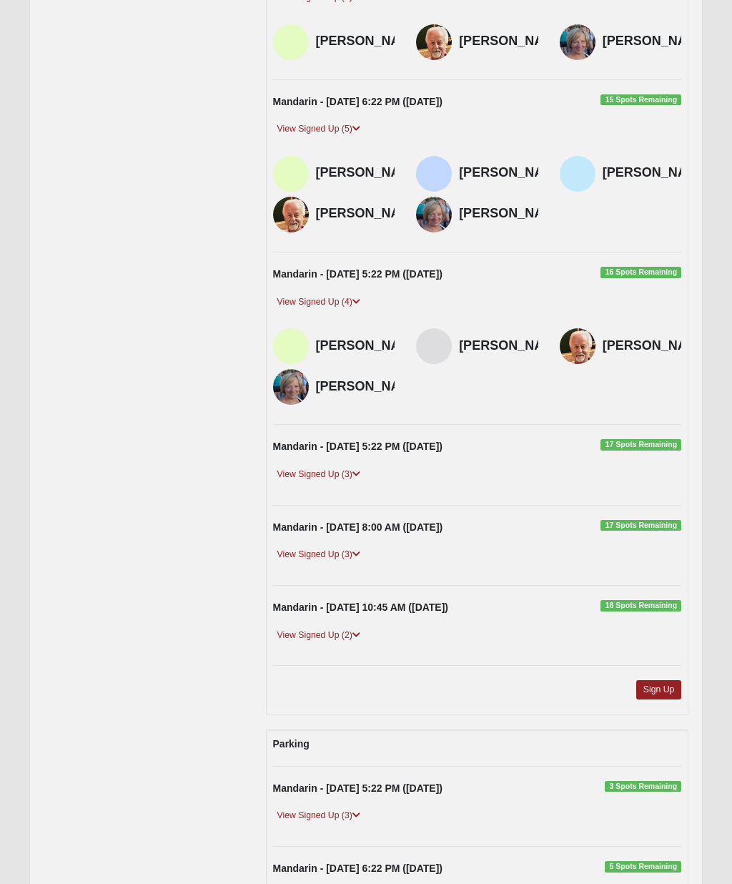
click at [347, 482] on link "View Signed Up (3)" at bounding box center [318, 474] width 91 height 15
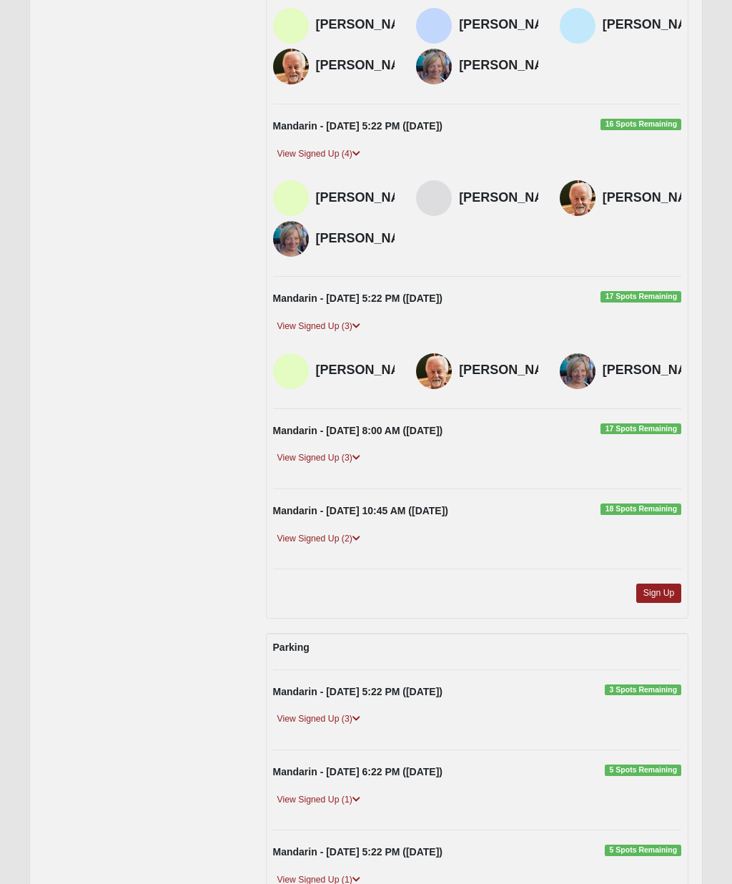
scroll to position [1001, 0]
click at [346, 466] on link "View Signed Up (3)" at bounding box center [318, 458] width 91 height 15
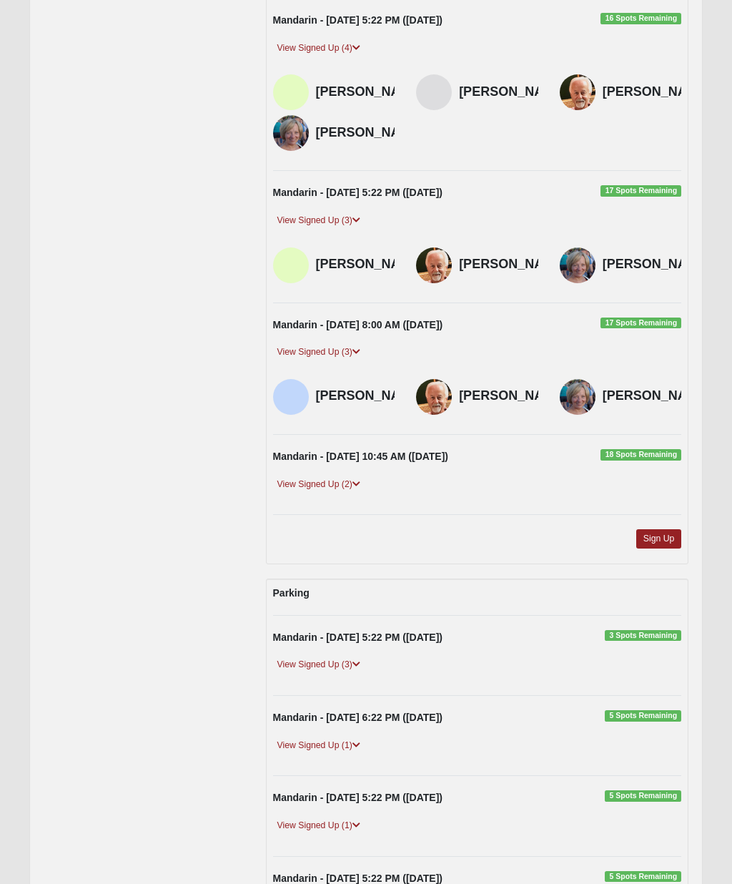
scroll to position [1110, 0]
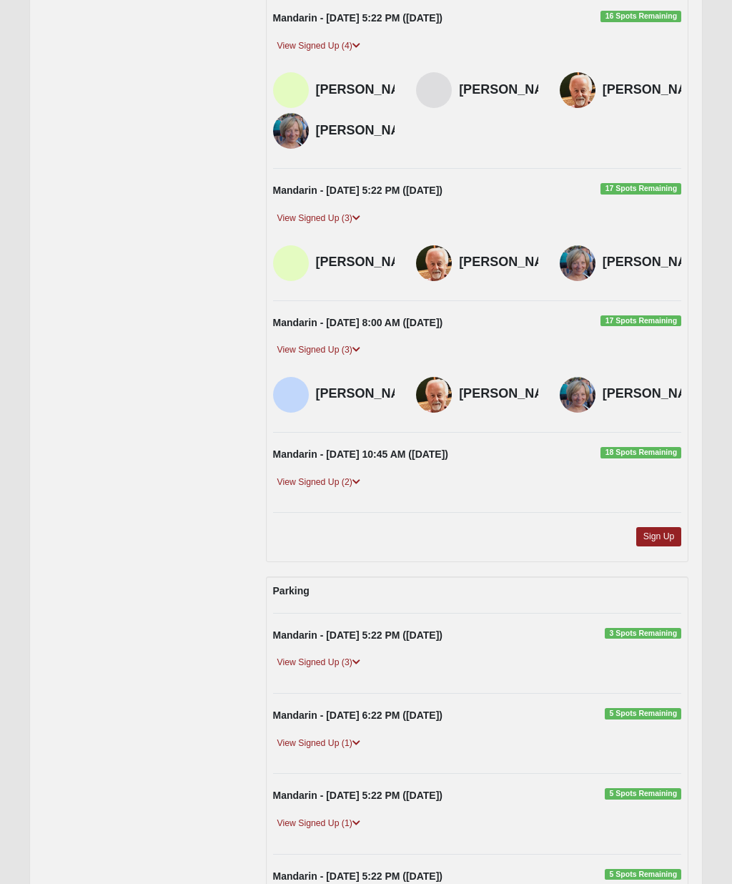
click at [346, 490] on link "View Signed Up (2)" at bounding box center [318, 482] width 91 height 15
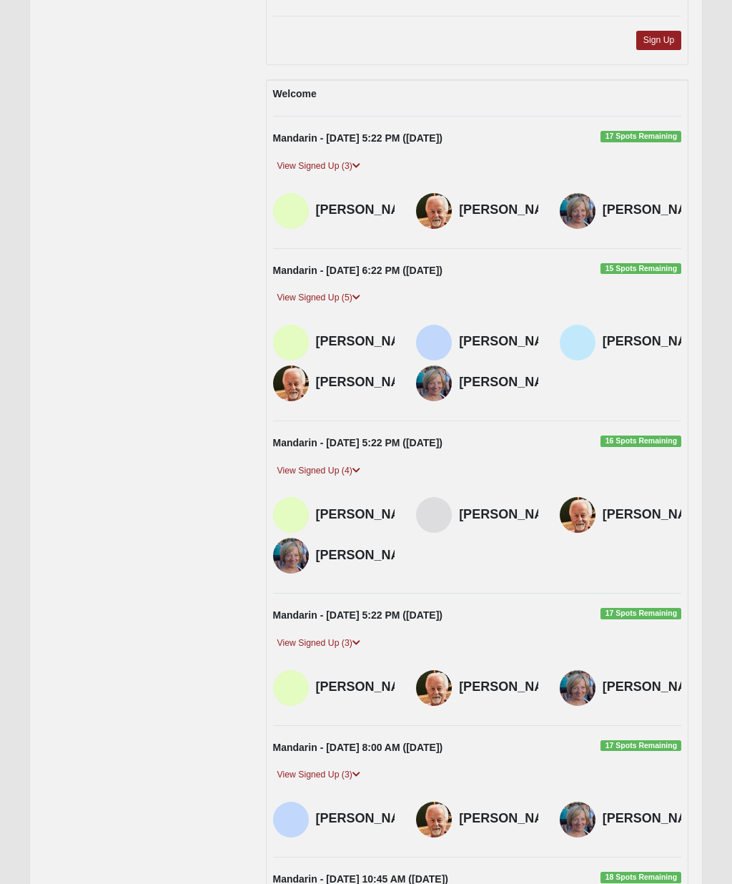
scroll to position [676, 0]
